Goal: Navigation & Orientation: Find specific page/section

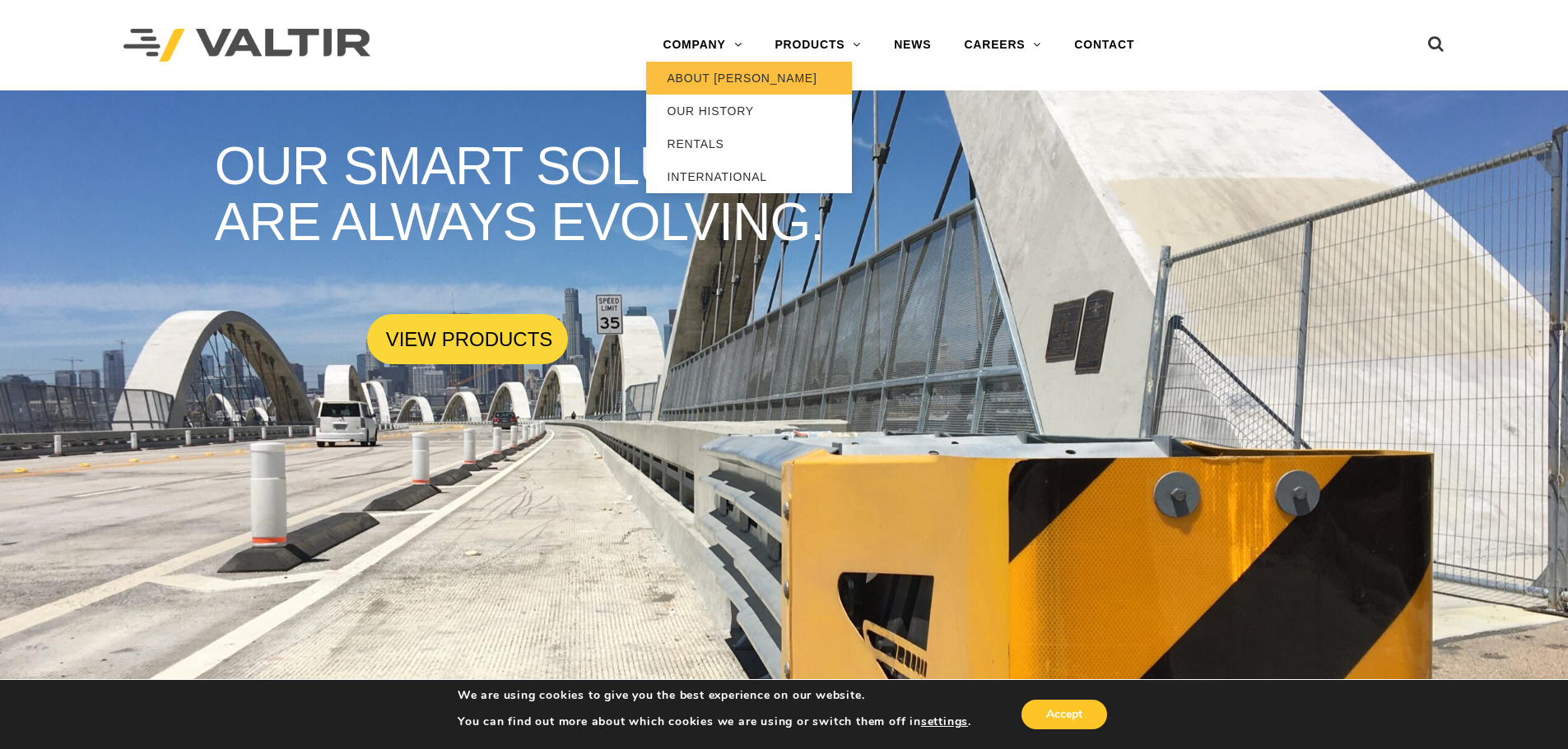
click at [708, 79] on link "ABOUT [PERSON_NAME]" at bounding box center [748, 78] width 205 height 33
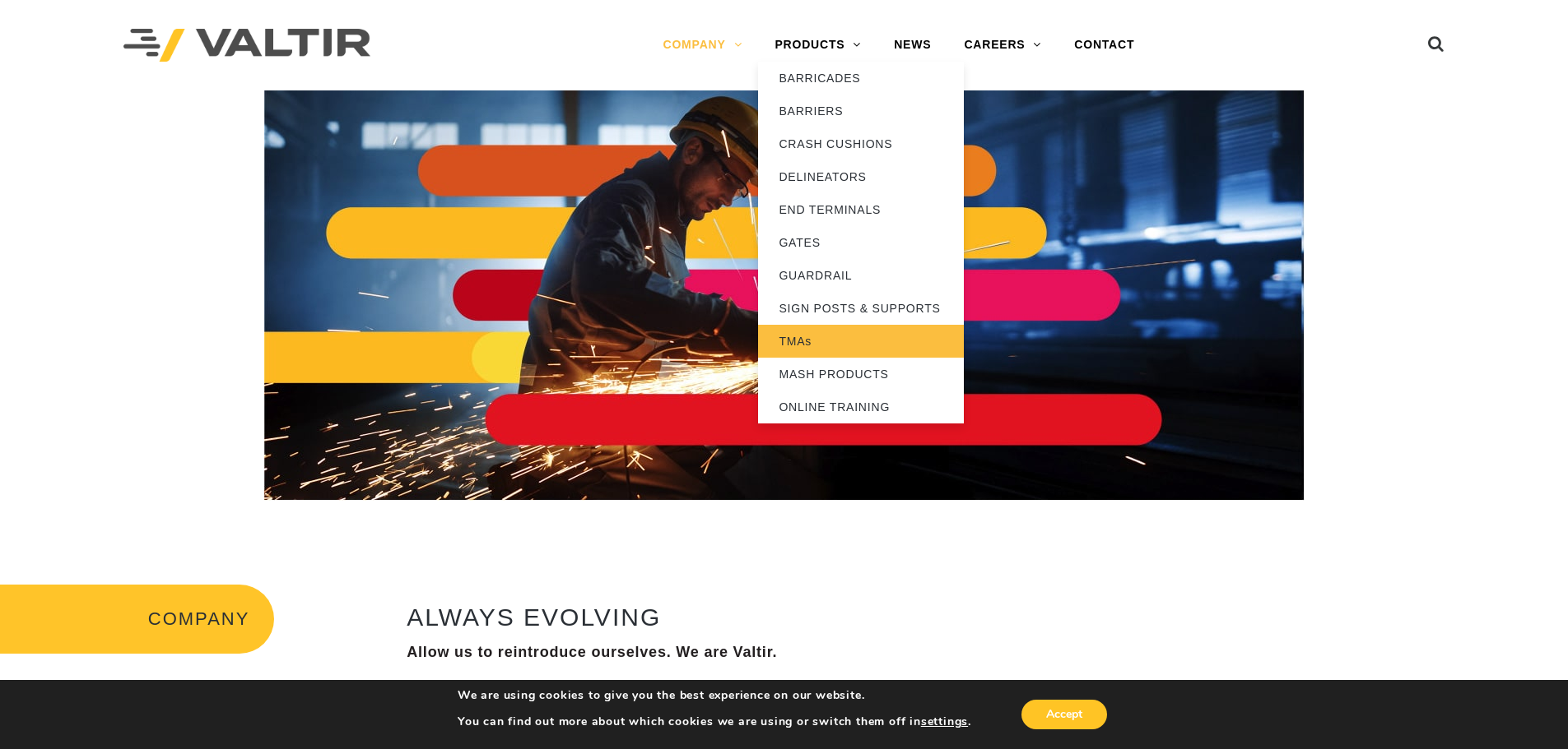
click at [800, 343] on link "TMAs" at bounding box center [861, 341] width 205 height 33
